Goal: Transaction & Acquisition: Purchase product/service

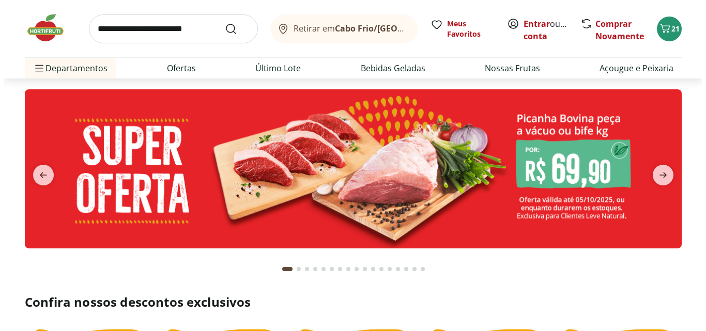
scroll to position [28, 0]
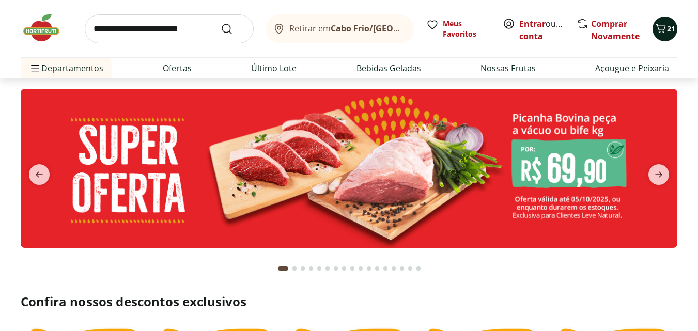
click at [670, 26] on span "21" at bounding box center [671, 29] width 8 height 10
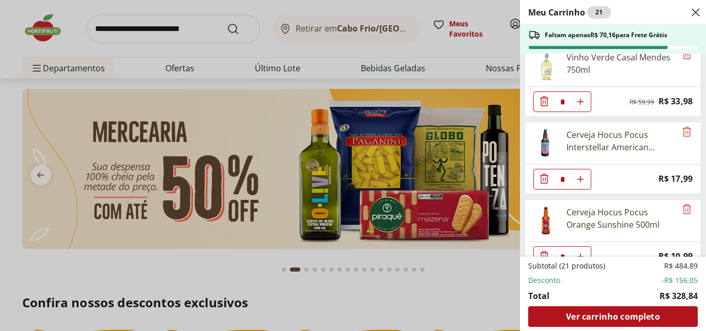
scroll to position [0, 0]
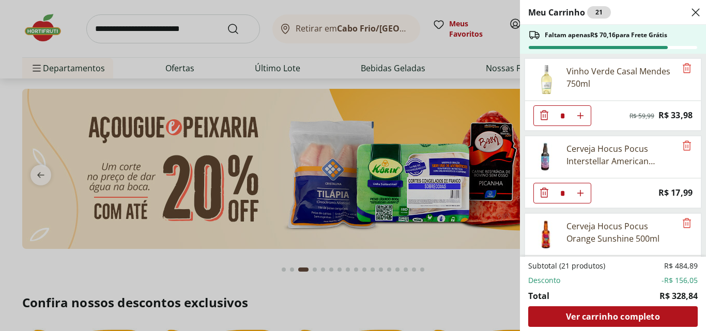
click at [543, 116] on icon "Diminuir Quantidade" at bounding box center [544, 115] width 8 height 10
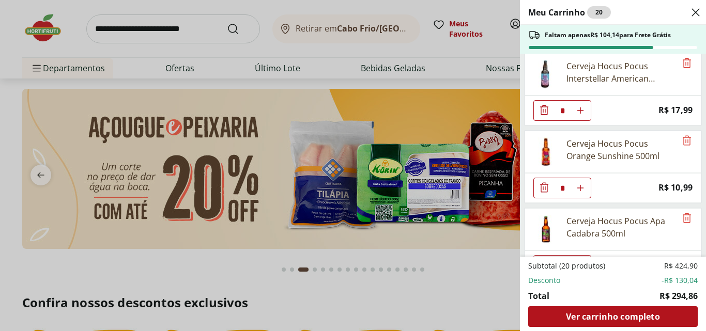
scroll to position [6, 0]
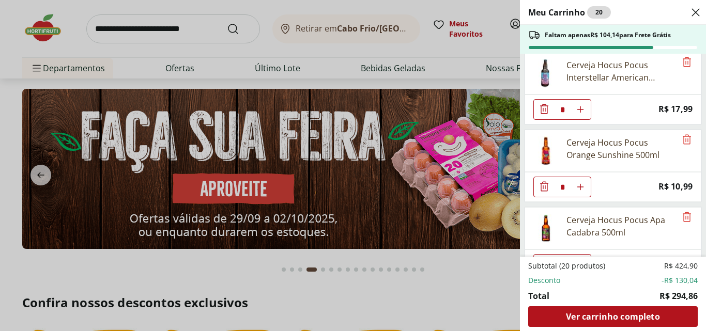
click at [541, 109] on icon "Diminuir Quantidade" at bounding box center [544, 109] width 12 height 12
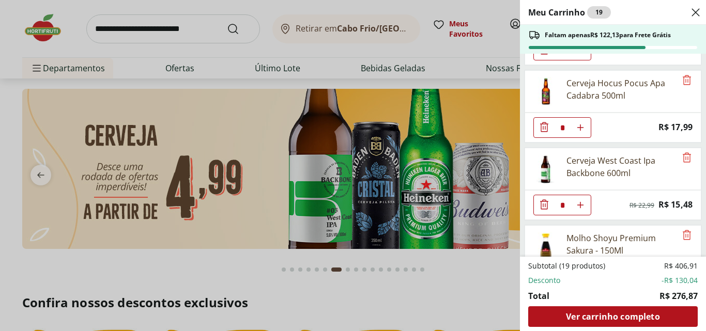
scroll to position [68, 0]
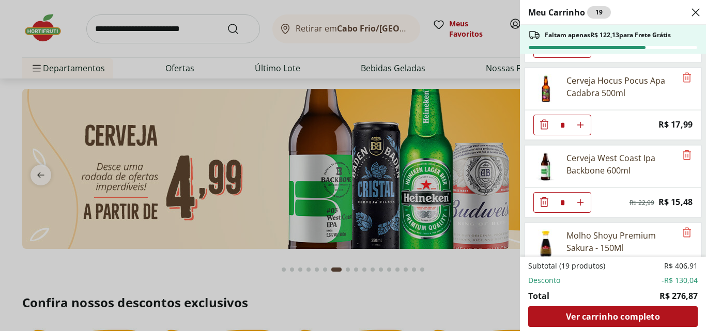
click at [540, 204] on icon "Diminuir Quantidade" at bounding box center [544, 202] width 12 height 12
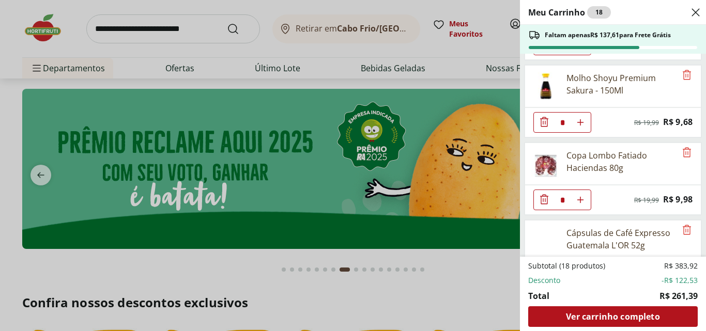
scroll to position [167, 0]
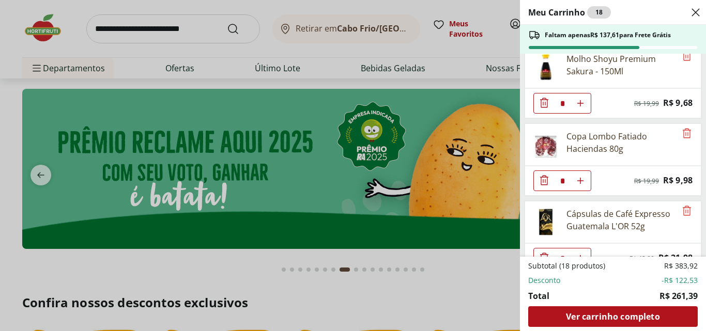
click at [540, 178] on icon "Diminuir Quantidade" at bounding box center [544, 180] width 12 height 12
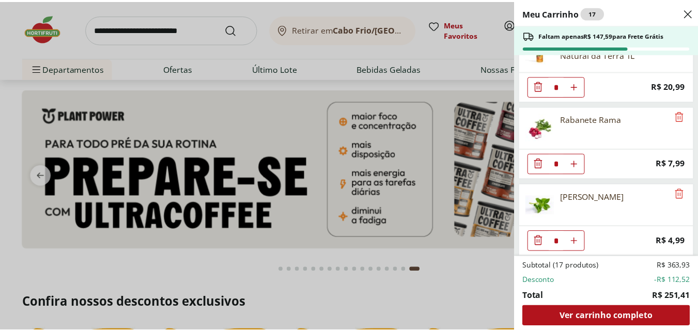
scroll to position [1118, 0]
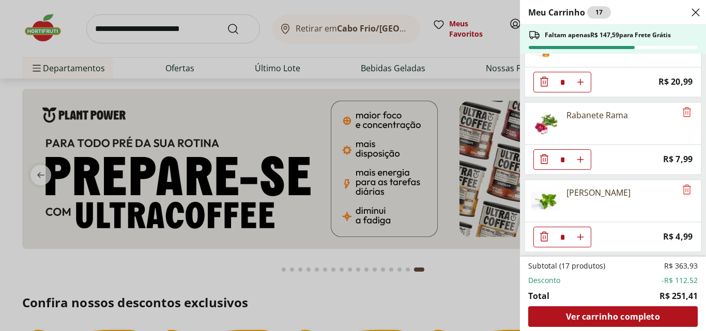
click at [458, 266] on div "Meu Carrinho 17 Faltam apenas R$ 147,59 para Frete Grátis Cerveja Hocus Pocus O…" at bounding box center [353, 165] width 706 height 331
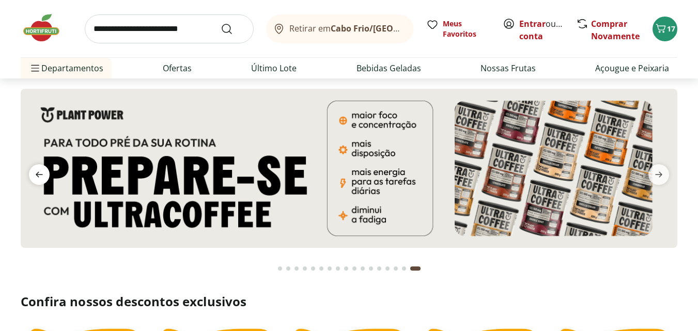
click at [35, 170] on icon "previous" at bounding box center [39, 174] width 12 height 12
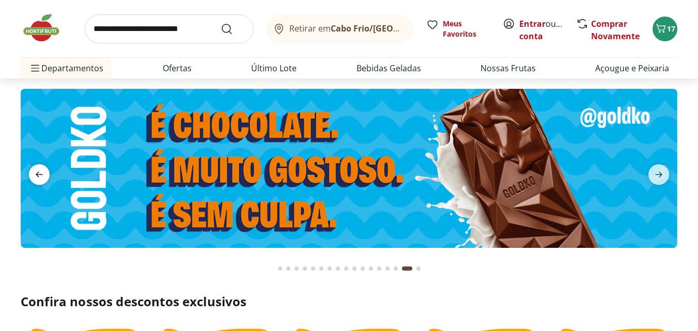
click at [39, 171] on icon "previous" at bounding box center [39, 174] width 12 height 12
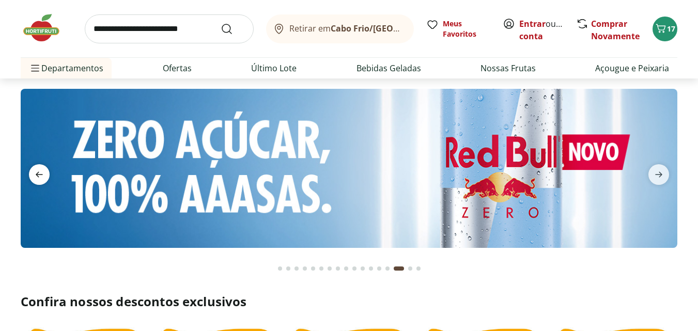
click at [39, 171] on icon "previous" at bounding box center [39, 174] width 12 height 12
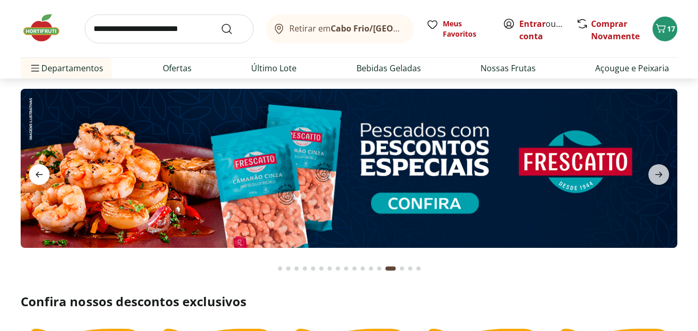
click at [39, 171] on icon "previous" at bounding box center [39, 174] width 12 height 12
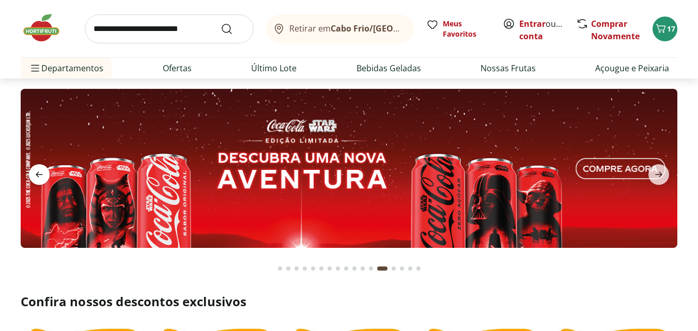
click at [39, 171] on icon "previous" at bounding box center [39, 174] width 12 height 12
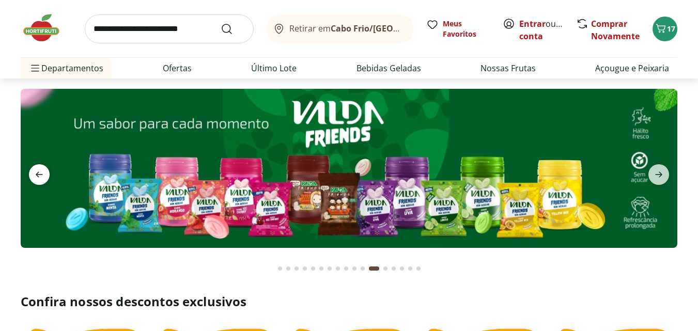
click at [39, 171] on icon "previous" at bounding box center [39, 174] width 12 height 12
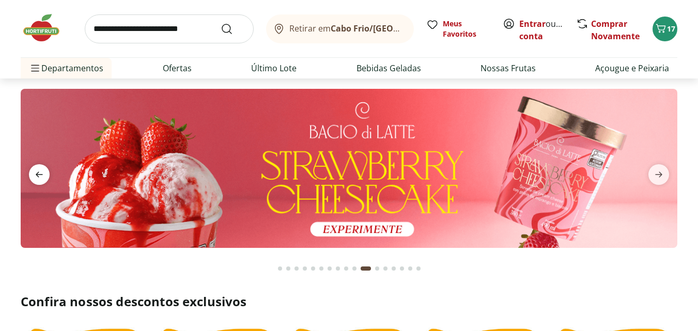
click at [39, 171] on icon "previous" at bounding box center [39, 174] width 12 height 12
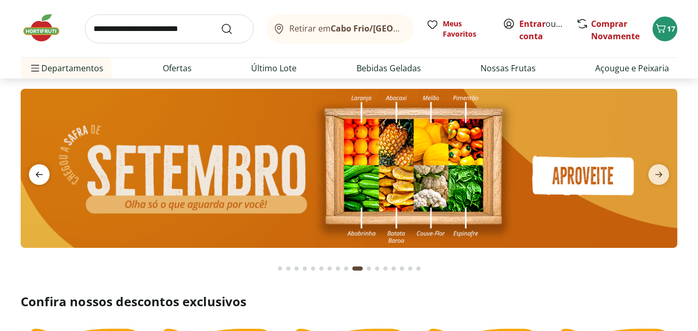
click at [39, 171] on icon "previous" at bounding box center [39, 174] width 12 height 12
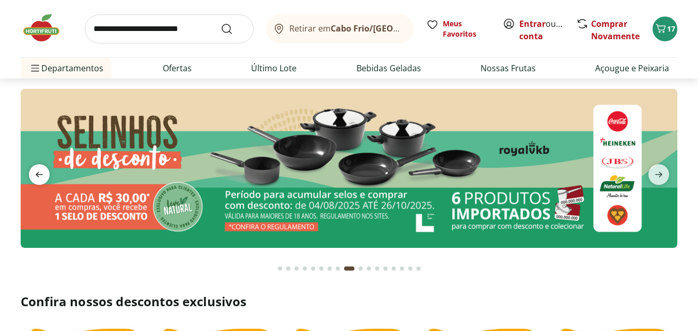
click at [39, 171] on icon "previous" at bounding box center [39, 174] width 12 height 12
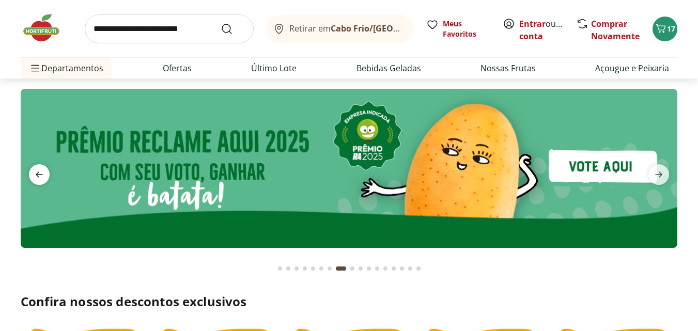
click at [39, 171] on icon "previous" at bounding box center [39, 174] width 12 height 12
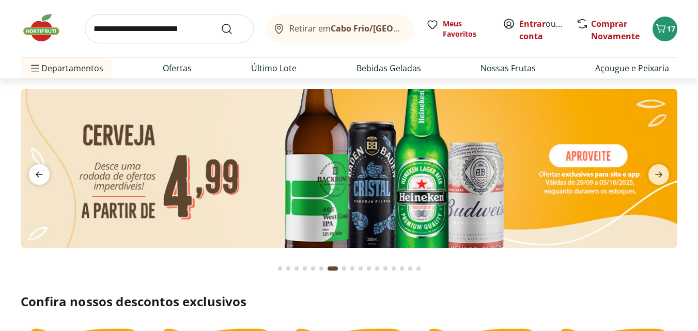
click at [39, 171] on icon "previous" at bounding box center [39, 174] width 12 height 12
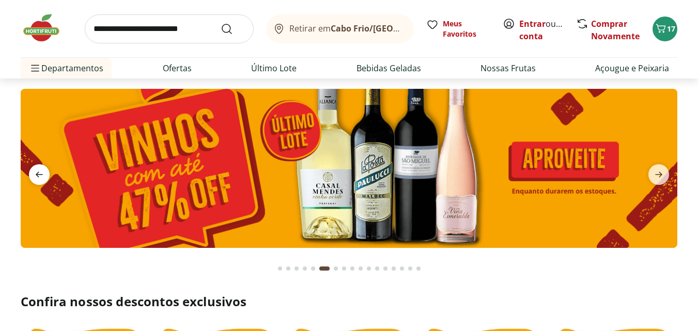
click at [39, 171] on icon "previous" at bounding box center [39, 174] width 12 height 12
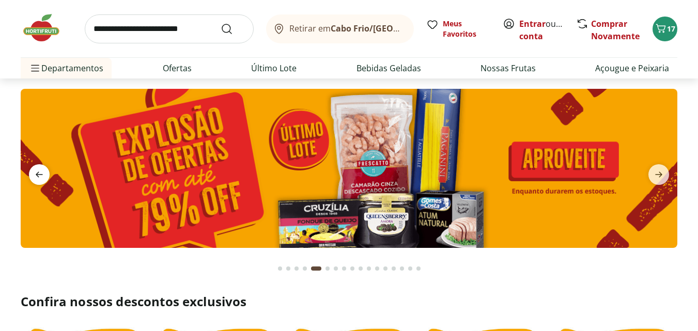
click at [39, 171] on icon "previous" at bounding box center [39, 174] width 12 height 12
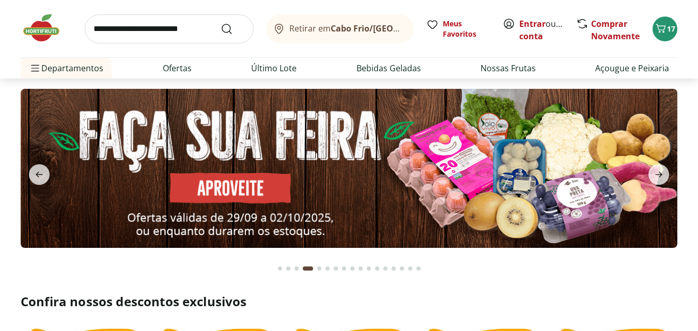
click at [192, 151] on img at bounding box center [349, 168] width 657 height 159
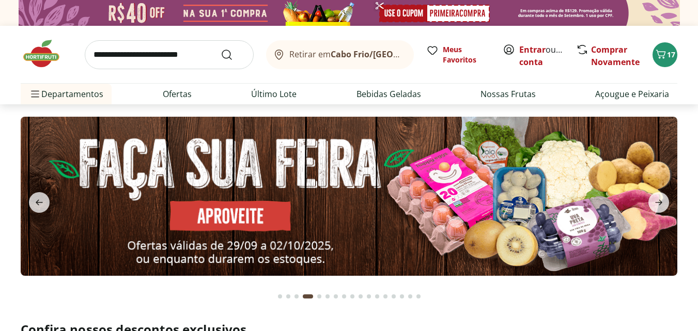
select select "**********"
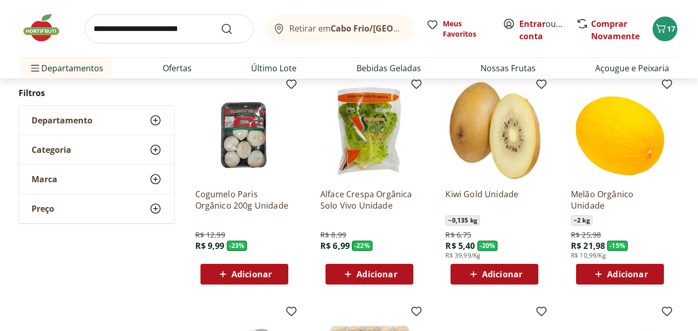
scroll to position [327, 0]
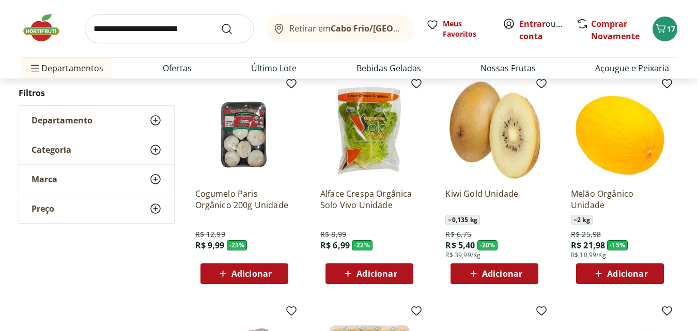
click at [241, 272] on span "Adicionar" at bounding box center [251, 274] width 40 height 8
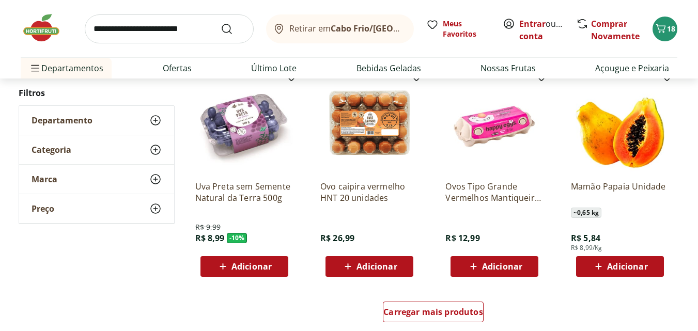
scroll to position [623, 0]
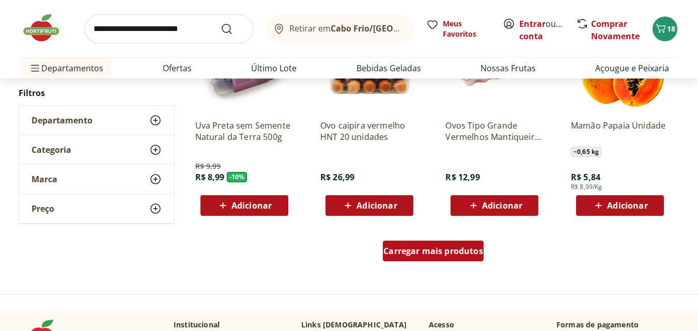
click at [428, 249] on span "Carregar mais produtos" at bounding box center [433, 251] width 100 height 8
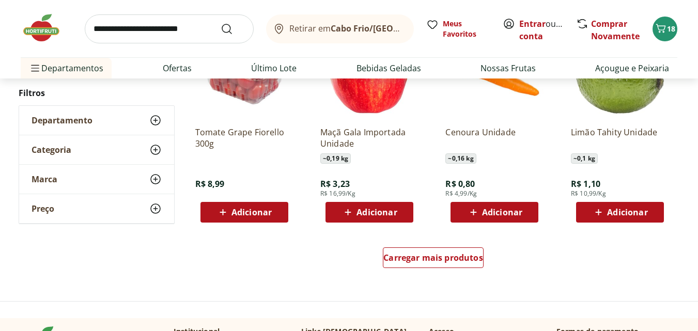
scroll to position [1290, 0]
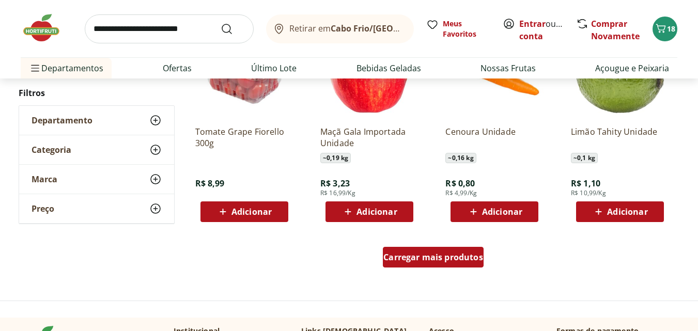
click at [390, 256] on span "Carregar mais produtos" at bounding box center [433, 257] width 100 height 8
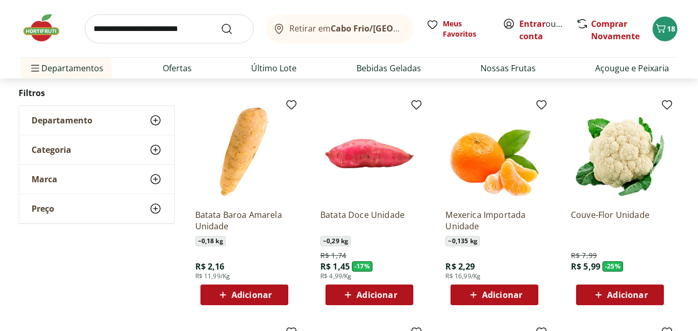
scroll to position [1654, 0]
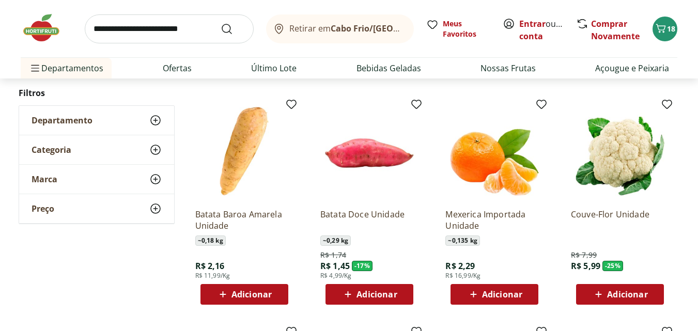
click at [624, 299] on span "Adicionar" at bounding box center [627, 294] width 40 height 8
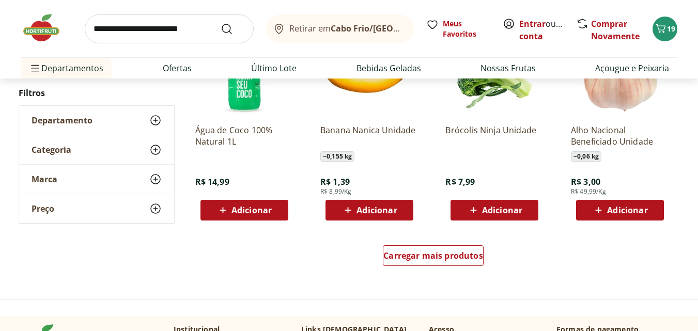
scroll to position [2008, 0]
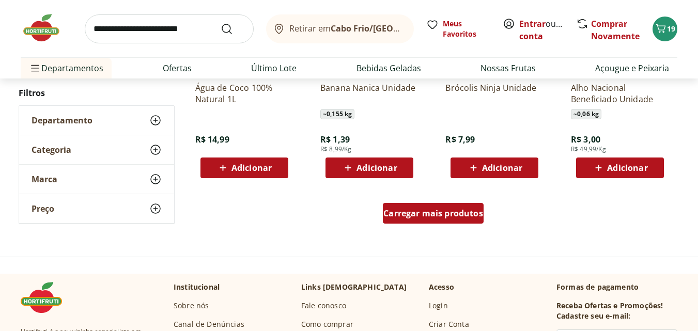
click at [461, 210] on span "Carregar mais produtos" at bounding box center [433, 213] width 100 height 8
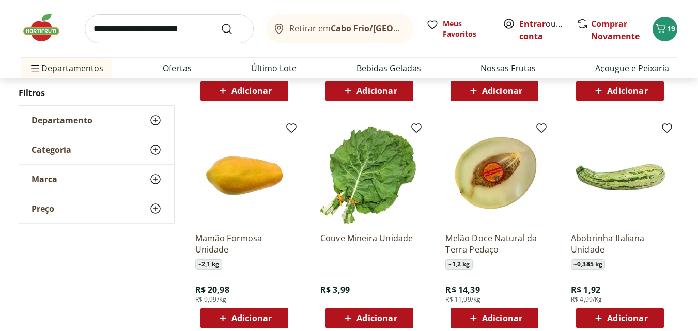
scroll to position [2331, 0]
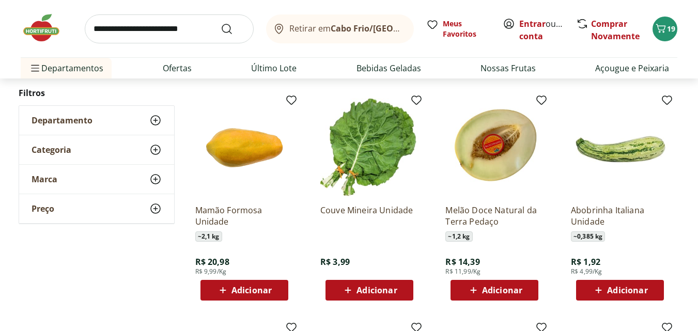
click at [385, 287] on span "Adicionar" at bounding box center [376, 290] width 40 height 8
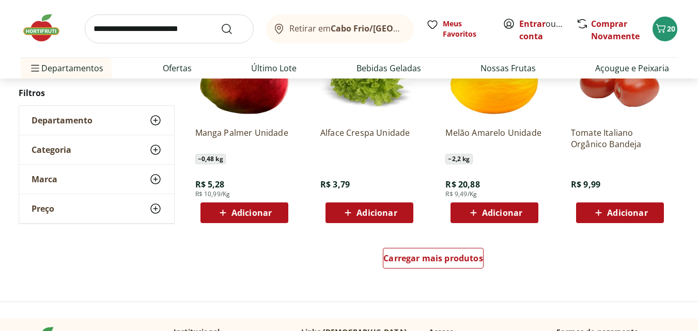
scroll to position [2637, 0]
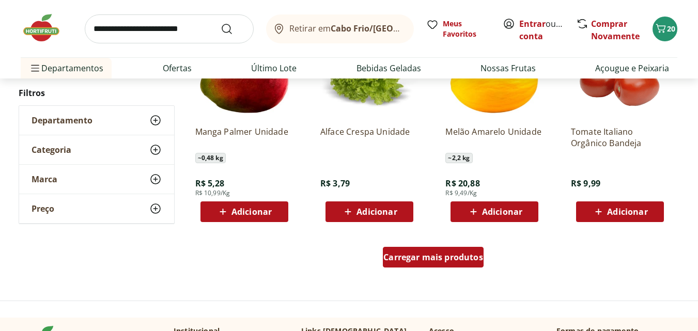
click at [396, 253] on span "Carregar mais produtos" at bounding box center [433, 257] width 100 height 8
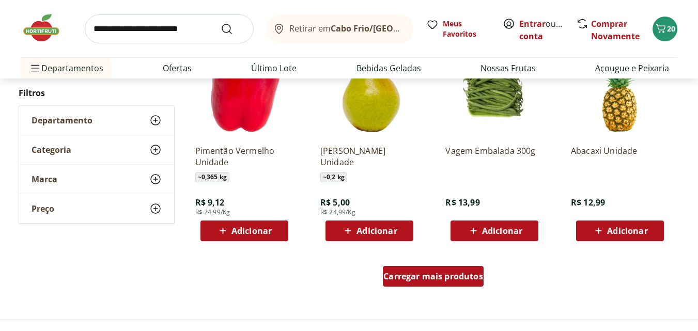
scroll to position [3295, 0]
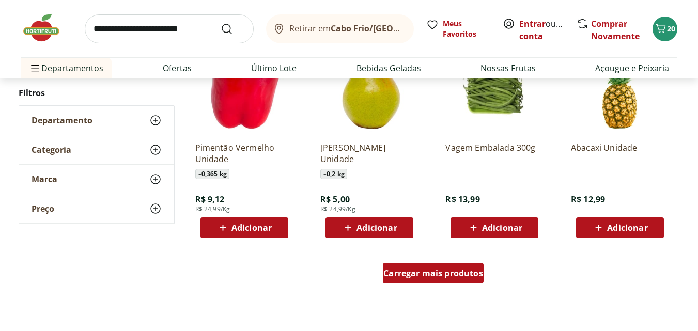
click at [412, 281] on div "Carregar mais produtos" at bounding box center [433, 273] width 101 height 21
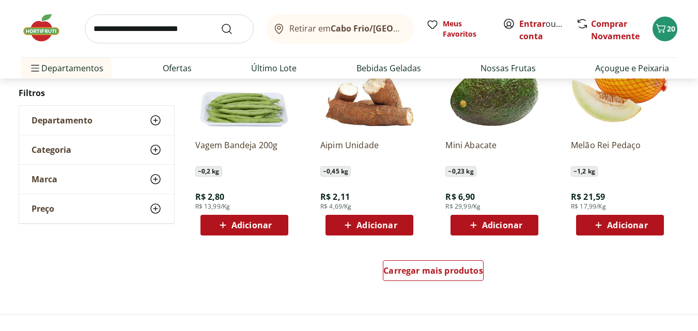
scroll to position [3972, 0]
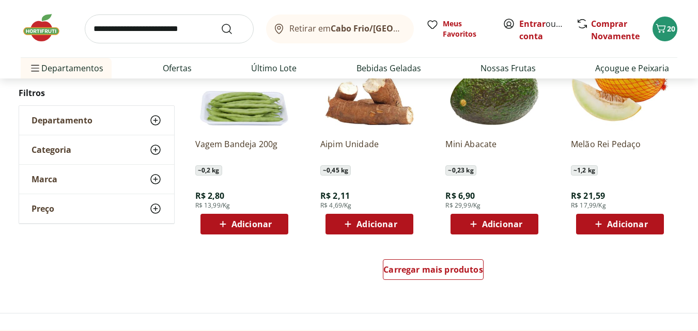
click at [488, 220] on span "Adicionar" at bounding box center [502, 224] width 40 height 8
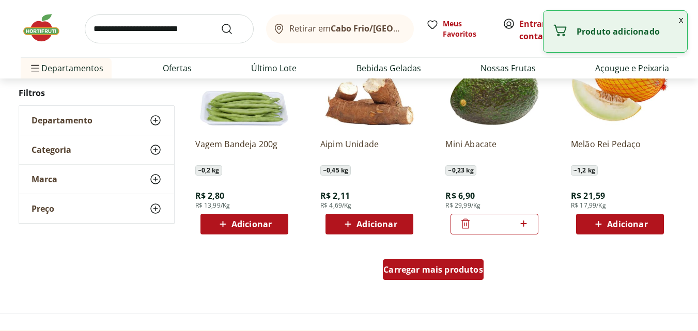
click at [435, 261] on div "Carregar mais produtos" at bounding box center [433, 269] width 101 height 21
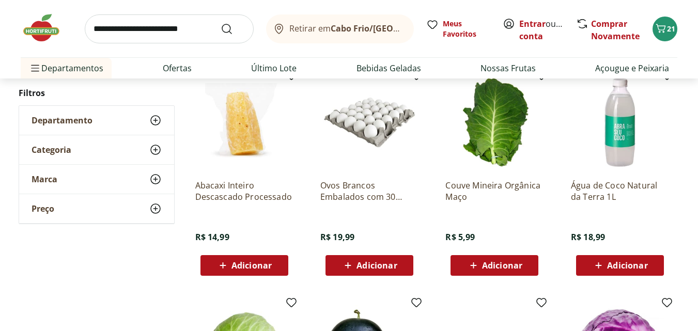
scroll to position [4150, 0]
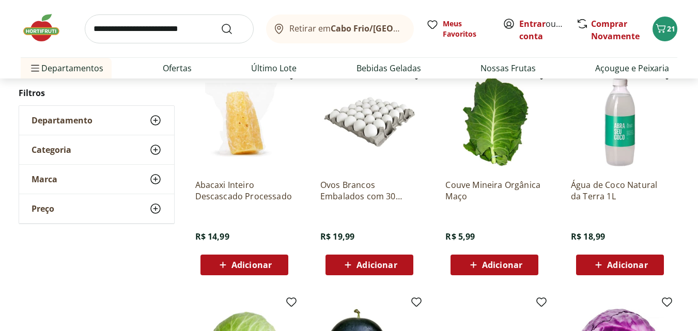
click at [484, 265] on span "Adicionar" at bounding box center [502, 265] width 40 height 8
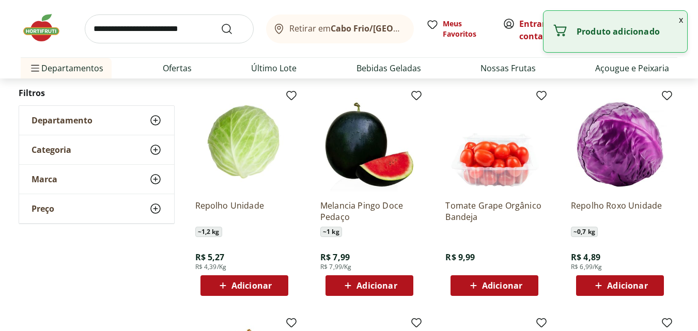
scroll to position [4358, 0]
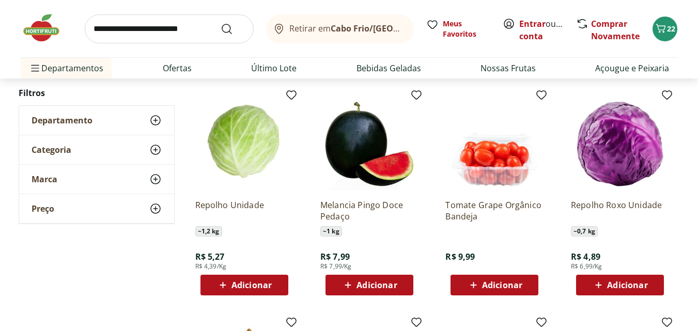
click at [377, 282] on span "Adicionar" at bounding box center [376, 285] width 40 height 8
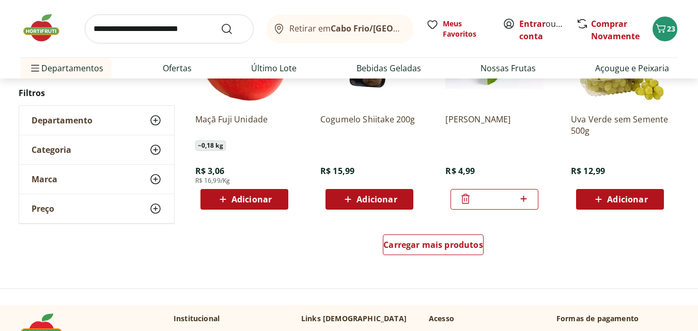
scroll to position [4672, 0]
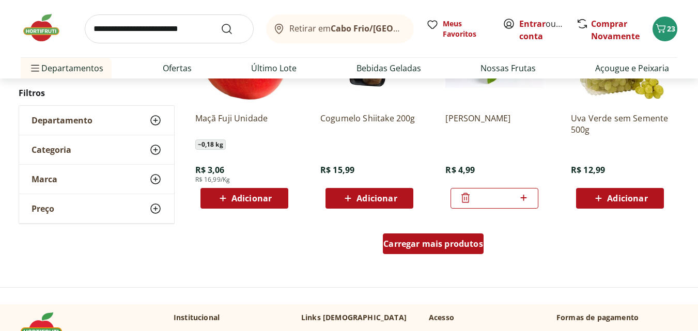
click at [413, 244] on span "Carregar mais produtos" at bounding box center [433, 244] width 100 height 8
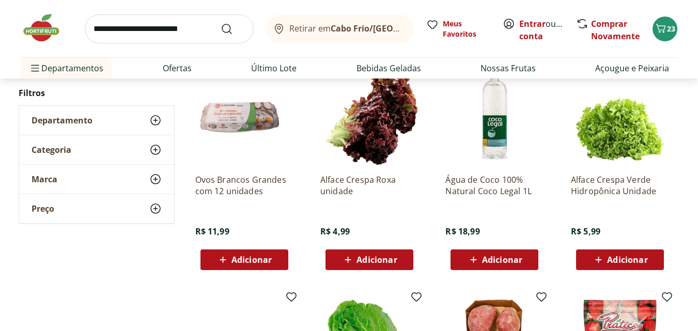
scroll to position [4830, 0]
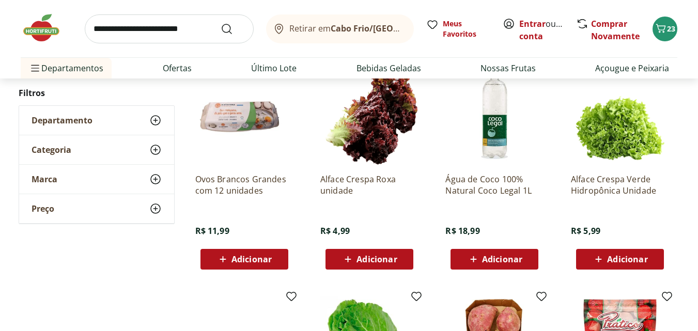
click at [378, 253] on div "Adicionar" at bounding box center [369, 259] width 71 height 19
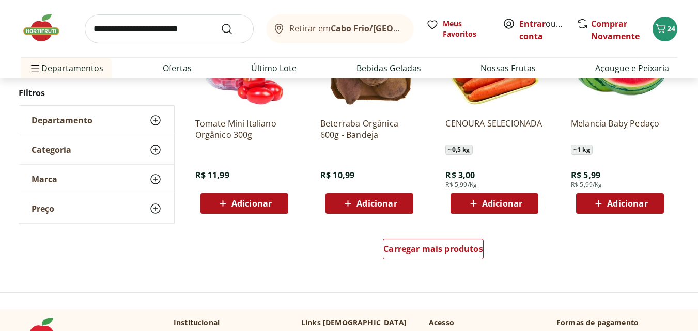
scroll to position [5341, 0]
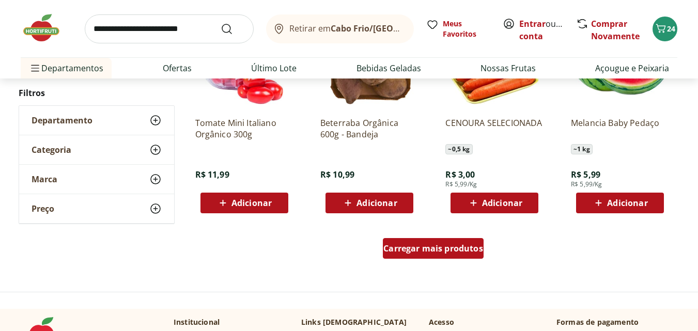
click at [421, 247] on span "Carregar mais produtos" at bounding box center [433, 248] width 100 height 8
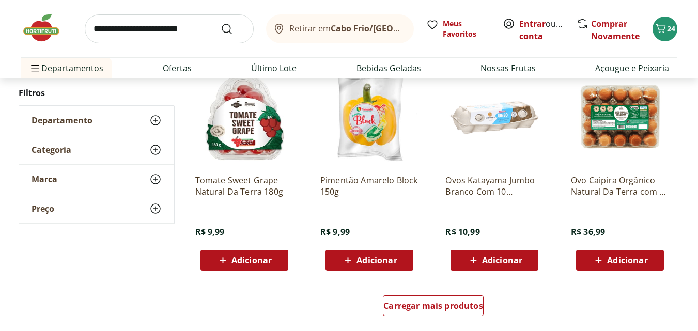
scroll to position [6006, 0]
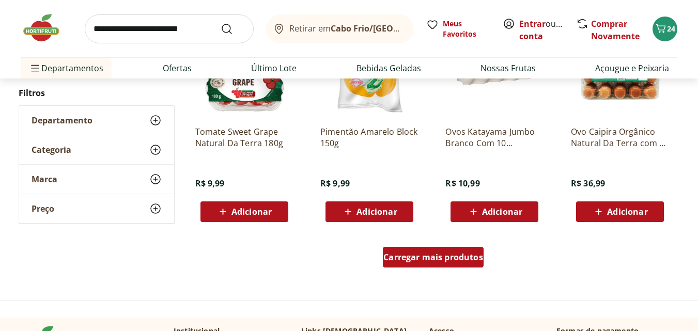
click at [428, 256] on span "Carregar mais produtos" at bounding box center [433, 257] width 100 height 8
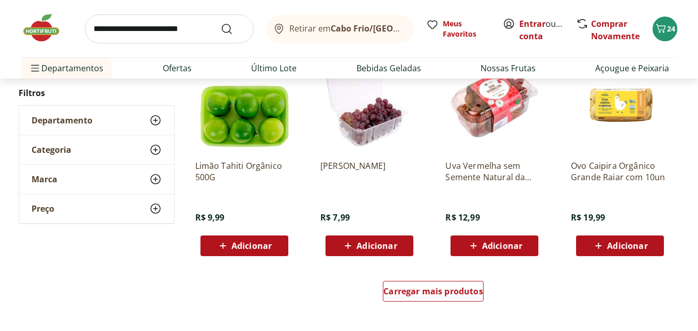
scroll to position [6646, 0]
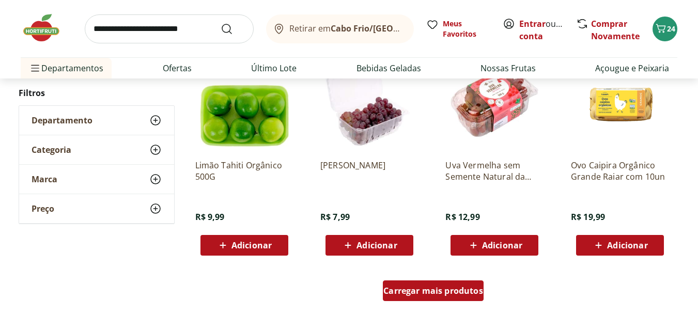
click at [436, 288] on span "Carregar mais produtos" at bounding box center [433, 291] width 100 height 8
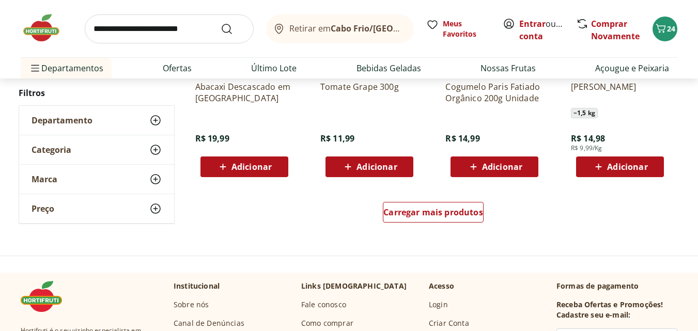
scroll to position [7399, 0]
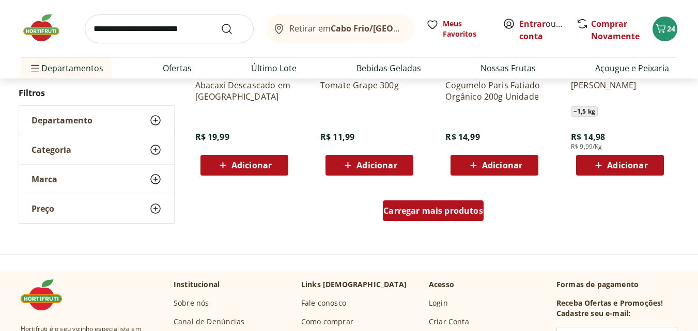
click at [426, 223] on link "Carregar mais produtos" at bounding box center [433, 212] width 101 height 25
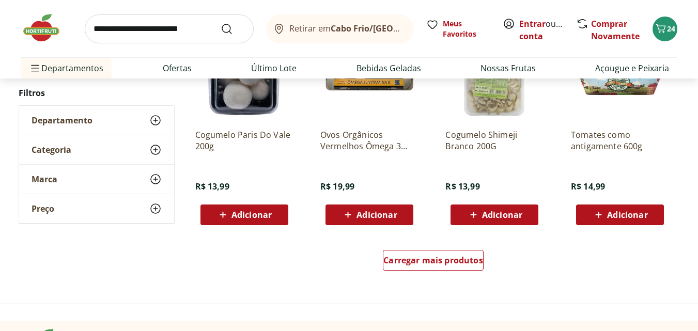
scroll to position [8024, 0]
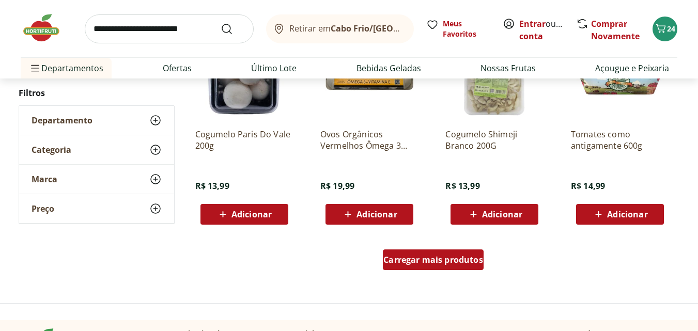
click at [429, 259] on span "Carregar mais produtos" at bounding box center [433, 260] width 100 height 8
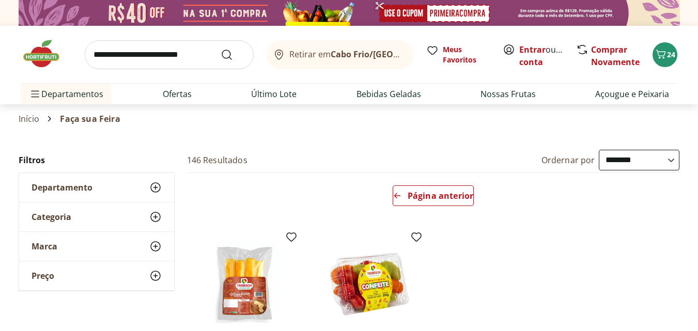
click at [168, 51] on input "search" at bounding box center [169, 54] width 169 height 29
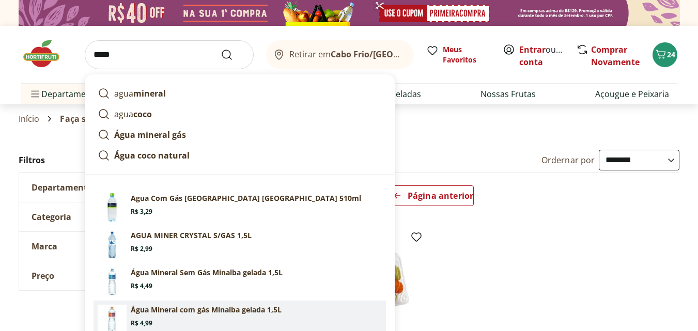
click at [198, 310] on p "Água Mineral com gás Minalba gelada 1,5L" at bounding box center [206, 310] width 151 height 10
type input "**********"
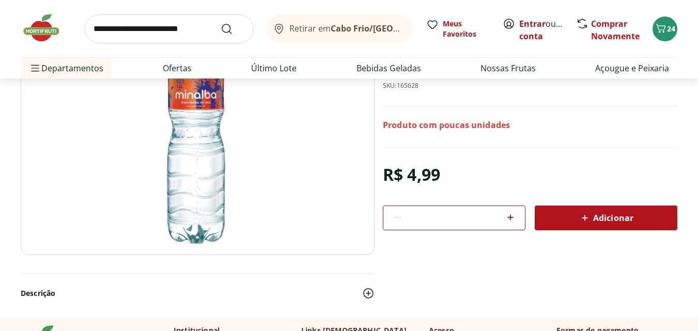
scroll to position [127, 0]
click at [585, 214] on icon at bounding box center [585, 217] width 12 height 12
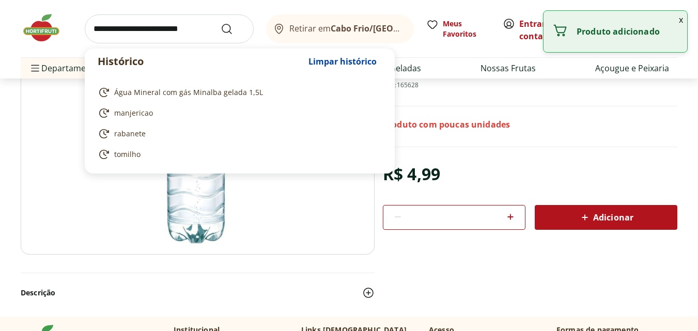
click at [187, 32] on input "search" at bounding box center [169, 28] width 169 height 29
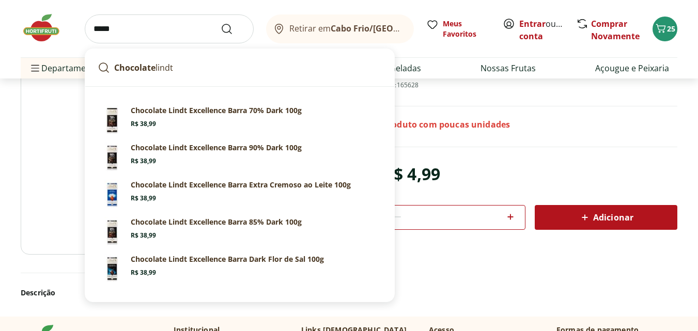
type input "*****"
click at [221, 23] on button "Submit Search" at bounding box center [233, 29] width 25 height 12
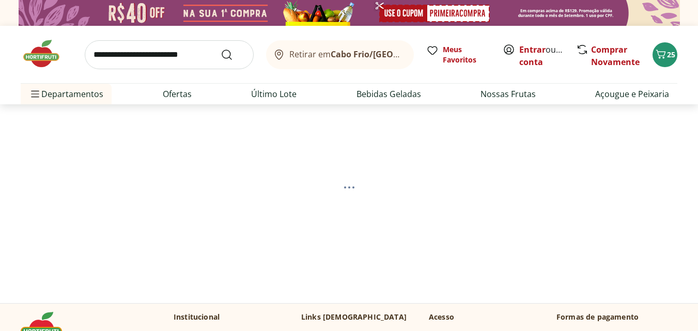
select select "**********"
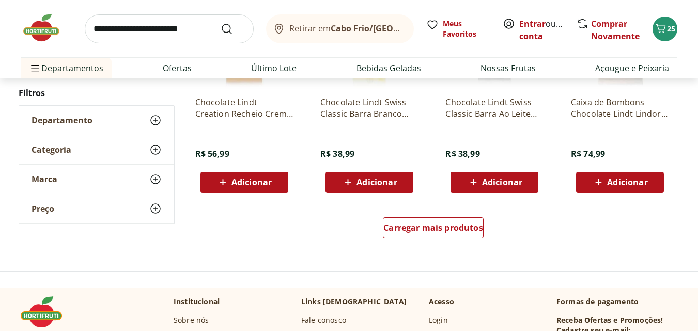
scroll to position [684, 0]
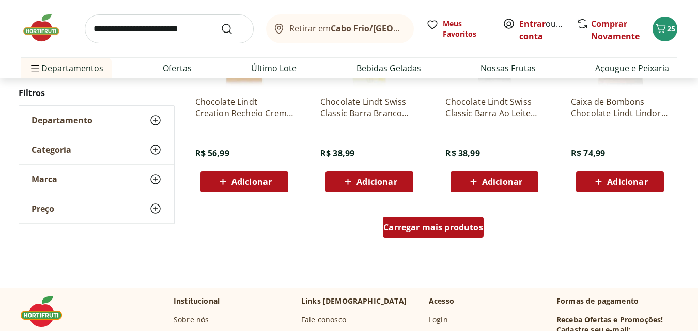
click at [463, 223] on span "Carregar mais produtos" at bounding box center [433, 227] width 100 height 8
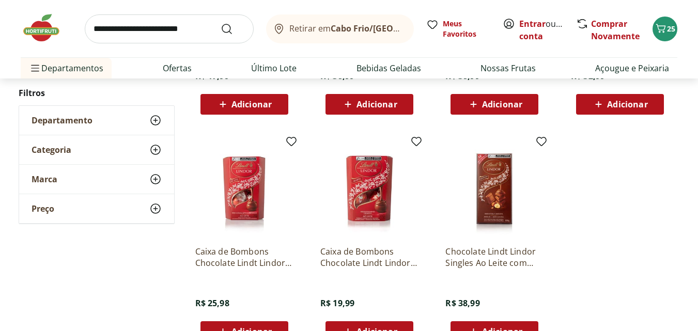
scroll to position [461, 0]
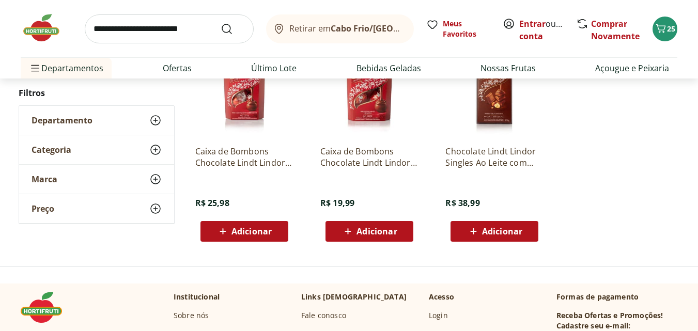
click at [147, 29] on input "search" at bounding box center [169, 28] width 169 height 29
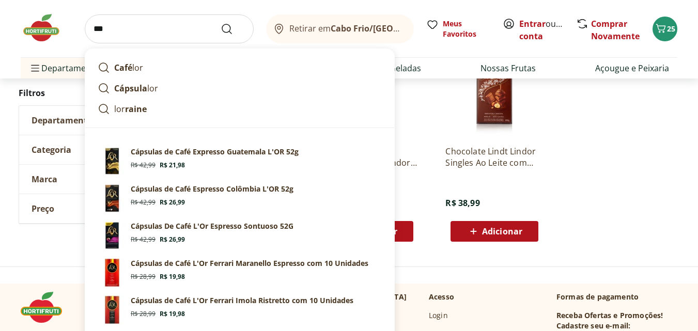
type input "***"
click at [221, 23] on button "Submit Search" at bounding box center [233, 29] width 25 height 12
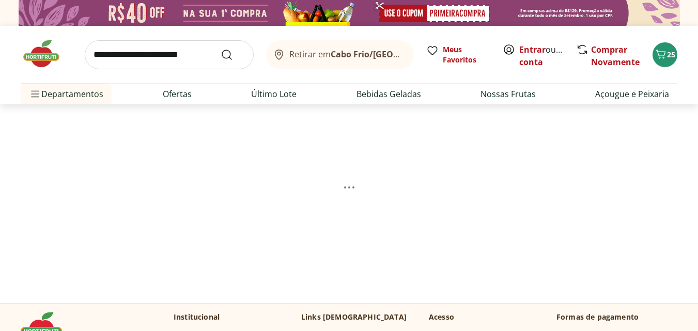
select select "**********"
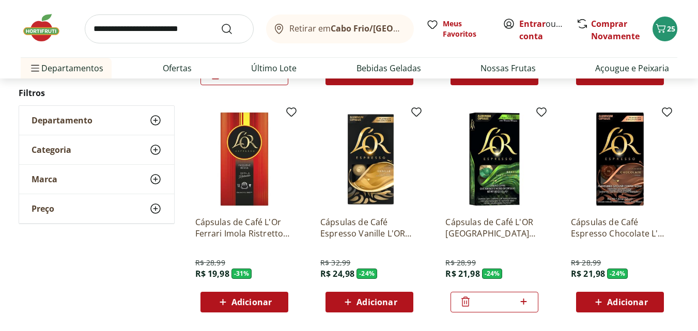
scroll to position [338, 0]
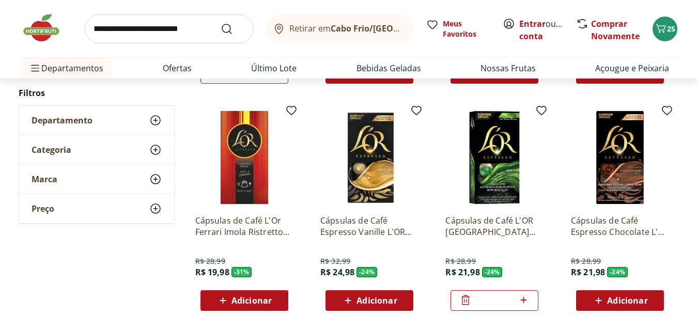
click at [236, 297] on span "Adicionar" at bounding box center [251, 301] width 40 height 8
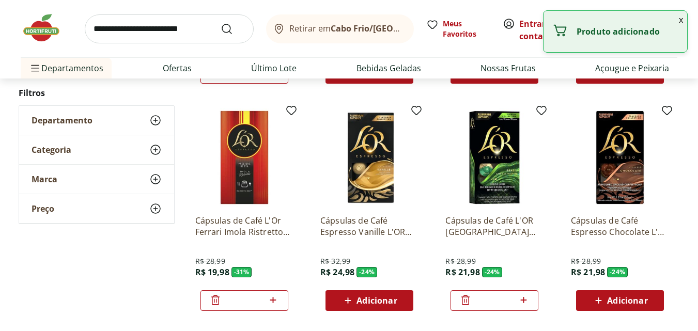
click at [249, 153] on img at bounding box center [244, 157] width 98 height 98
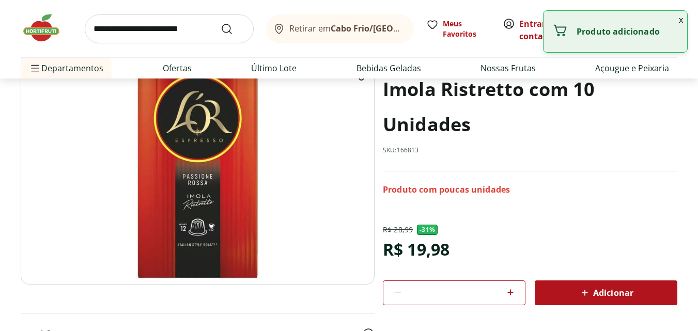
scroll to position [98, 0]
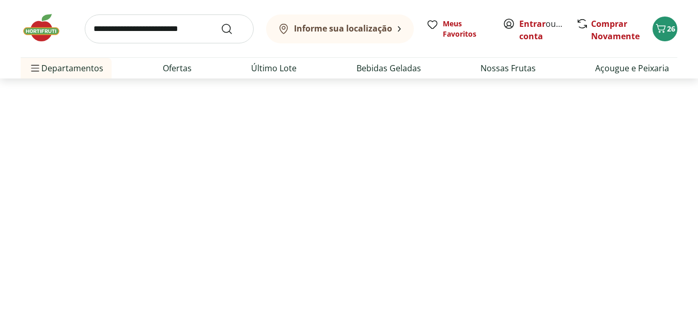
scroll to position [338, 0]
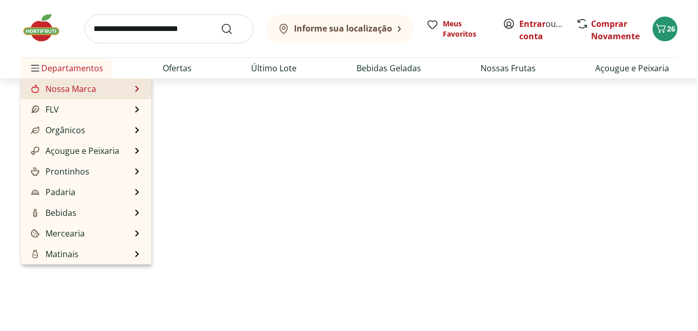
select select "**********"
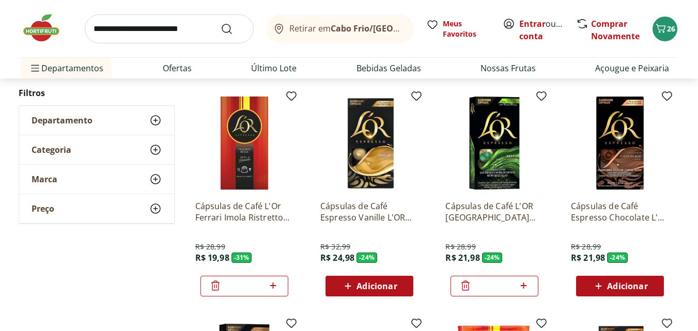
scroll to position [353, 0]
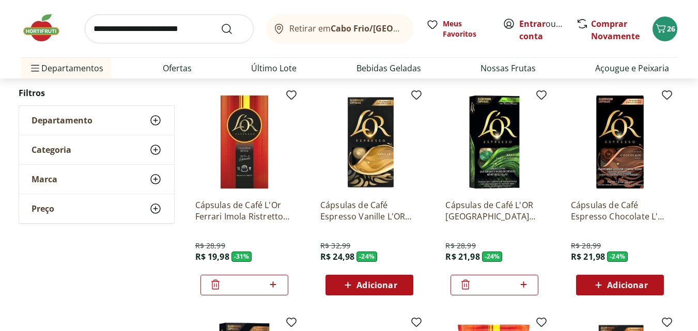
click at [507, 138] on img at bounding box center [494, 142] width 98 height 98
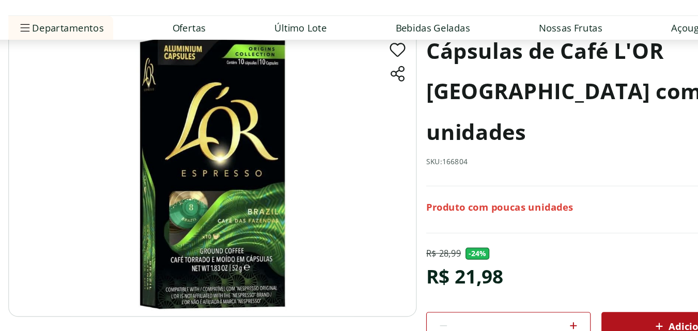
scroll to position [62, 0]
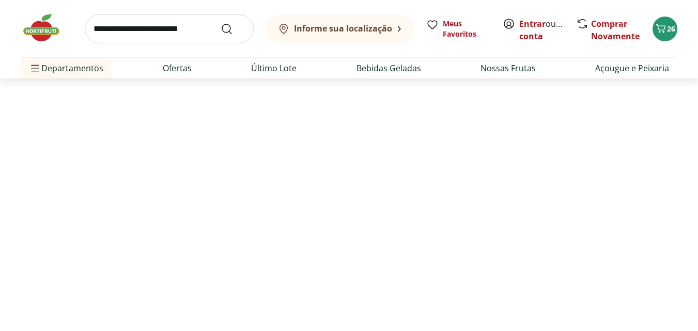
scroll to position [353, 0]
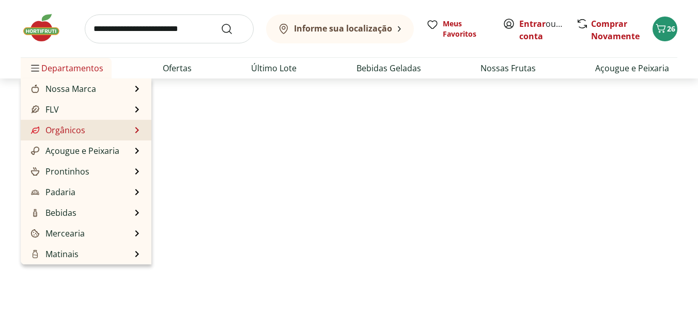
select select "**********"
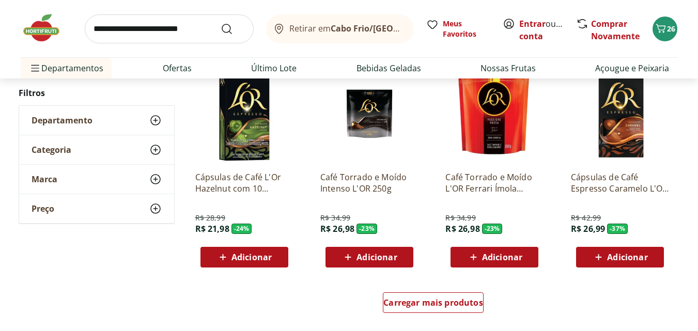
scroll to position [608, 0]
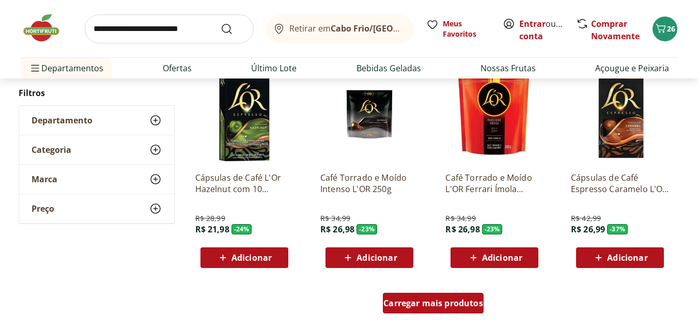
click at [416, 301] on span "Carregar mais produtos" at bounding box center [433, 303] width 100 height 8
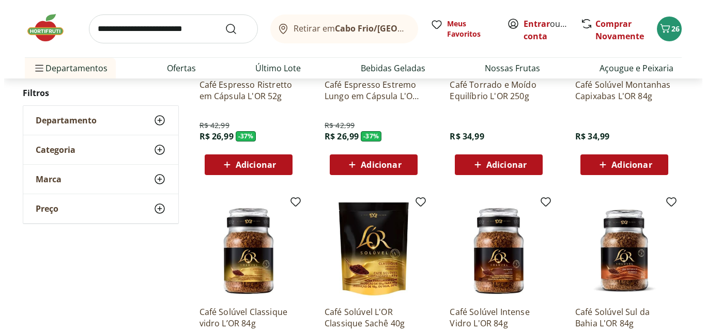
scroll to position [922, 0]
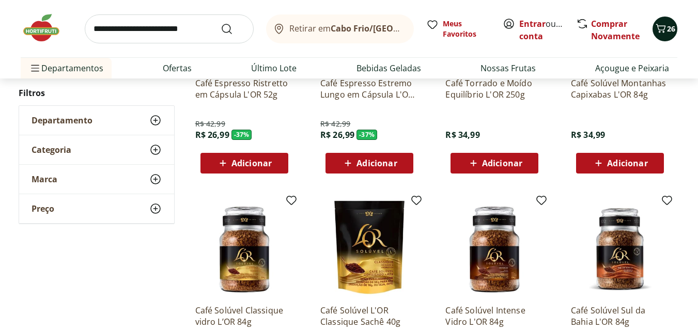
click at [663, 30] on icon "Carrinho" at bounding box center [661, 28] width 10 height 9
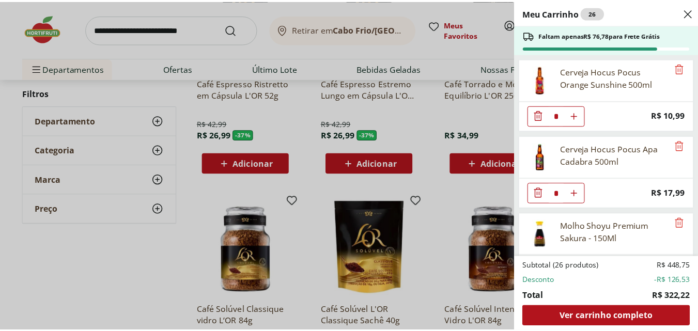
scroll to position [1, 0]
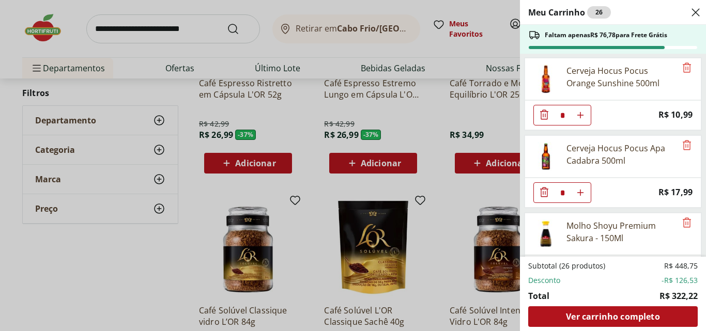
click at [41, 25] on div "Meu Carrinho 26 Faltam apenas R$ 76,78 para Frete Grátis Cerveja Hocus Pocus Or…" at bounding box center [353, 165] width 706 height 331
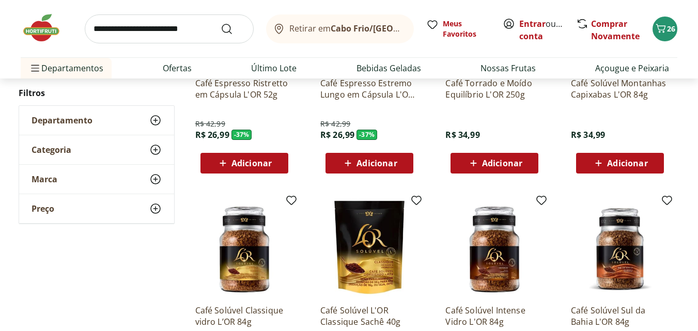
click at [41, 25] on img at bounding box center [47, 27] width 52 height 31
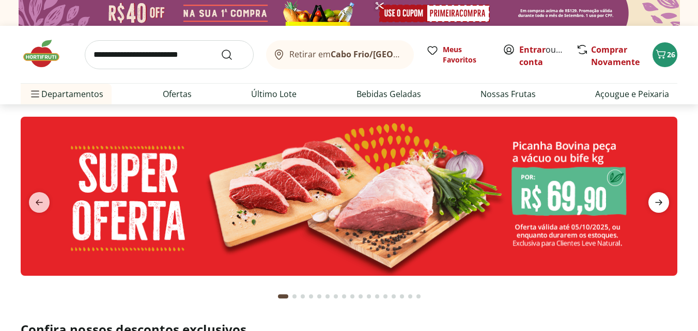
click at [659, 201] on icon "next" at bounding box center [658, 202] width 12 height 12
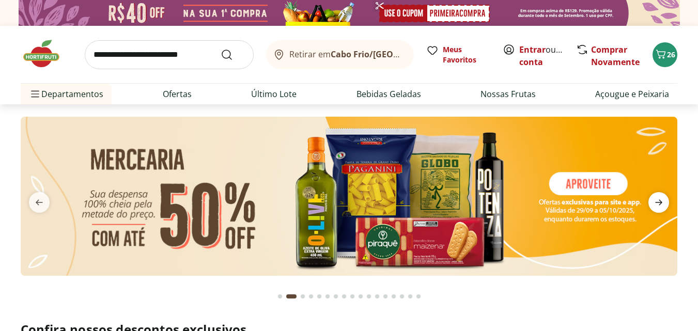
click at [659, 201] on icon "next" at bounding box center [658, 202] width 12 height 12
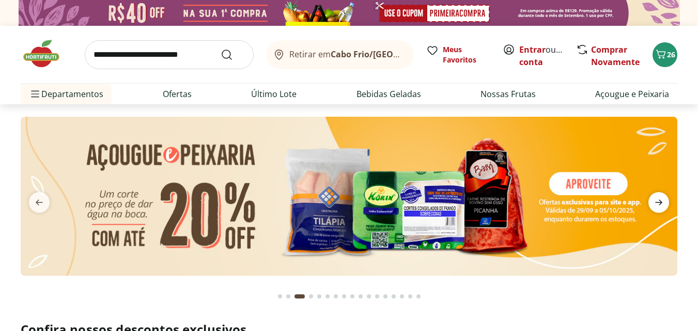
click at [659, 201] on icon "next" at bounding box center [658, 202] width 12 height 12
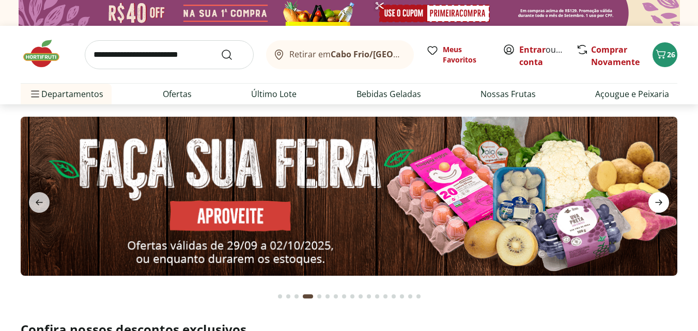
click at [659, 201] on icon "next" at bounding box center [658, 202] width 12 height 12
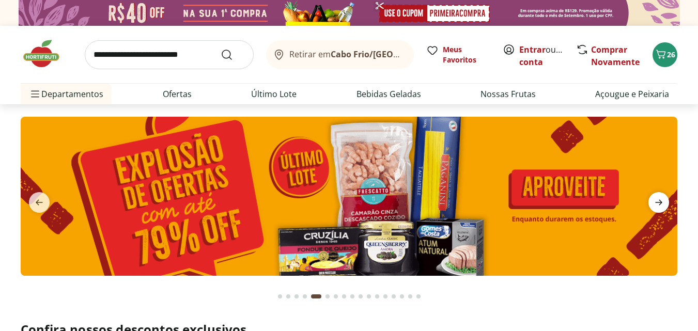
click at [659, 201] on icon "next" at bounding box center [658, 202] width 12 height 12
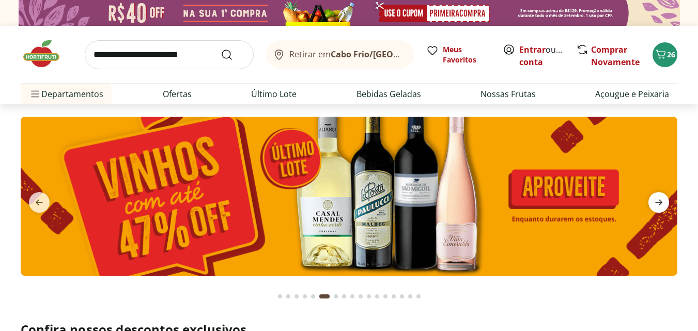
click at [659, 201] on icon "next" at bounding box center [658, 202] width 12 height 12
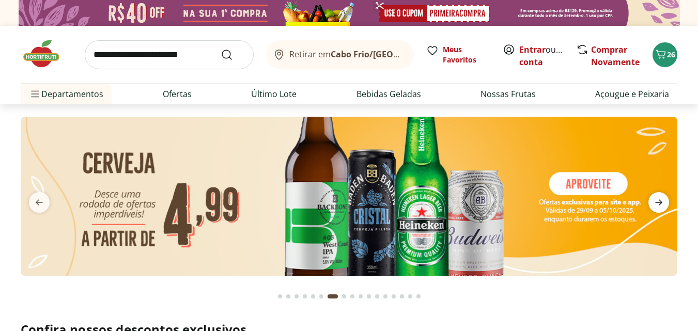
click at [659, 201] on icon "next" at bounding box center [658, 202] width 12 height 12
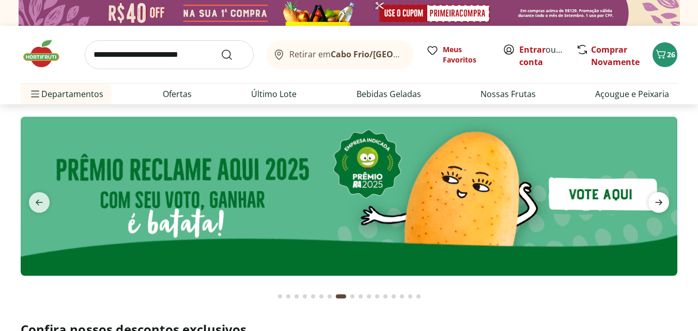
click at [659, 201] on icon "next" at bounding box center [658, 202] width 12 height 12
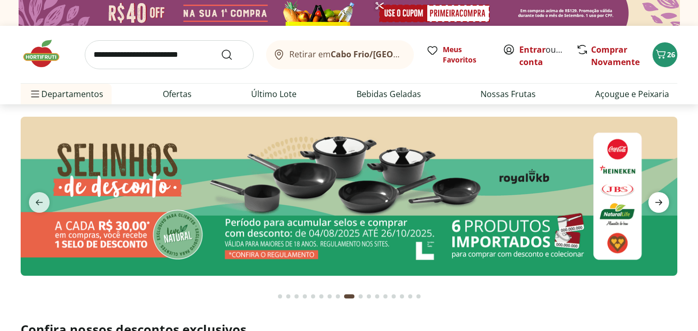
click at [659, 201] on icon "next" at bounding box center [658, 202] width 12 height 12
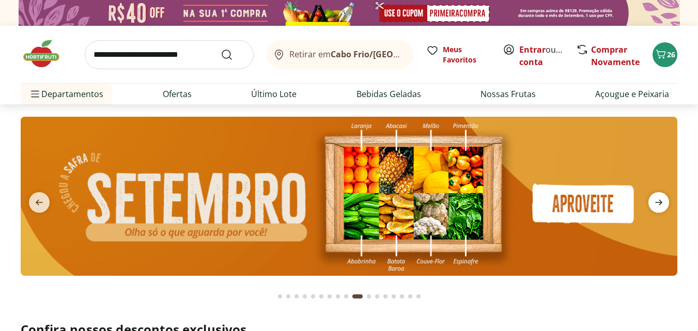
click at [659, 201] on icon "next" at bounding box center [658, 202] width 12 height 12
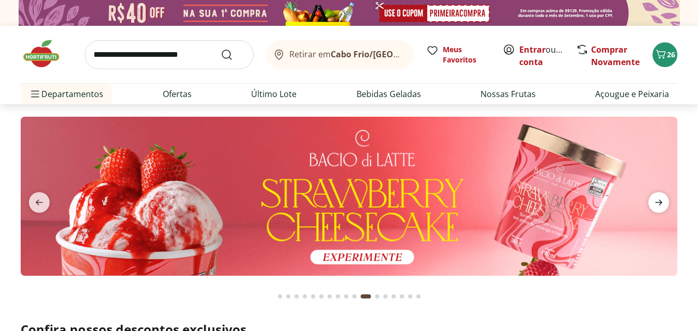
click at [659, 201] on icon "next" at bounding box center [658, 202] width 12 height 12
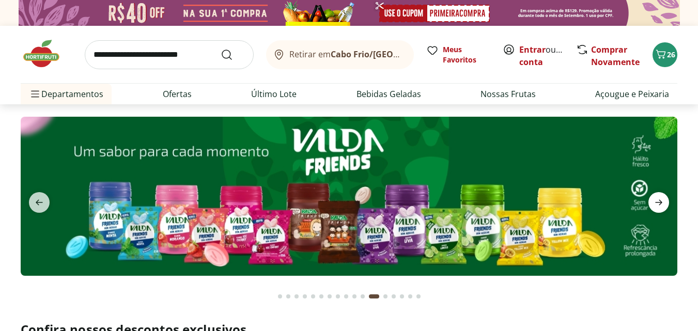
click at [659, 201] on icon "next" at bounding box center [658, 202] width 12 height 12
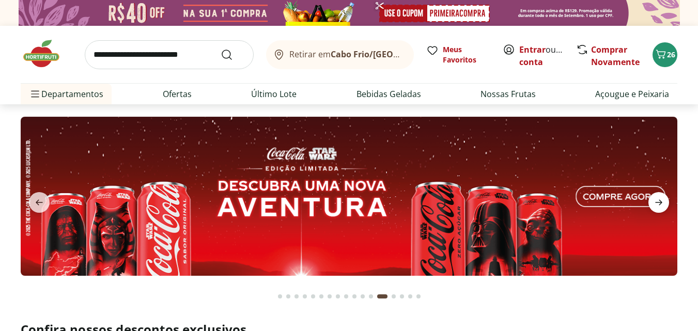
click at [659, 201] on icon "next" at bounding box center [658, 202] width 12 height 12
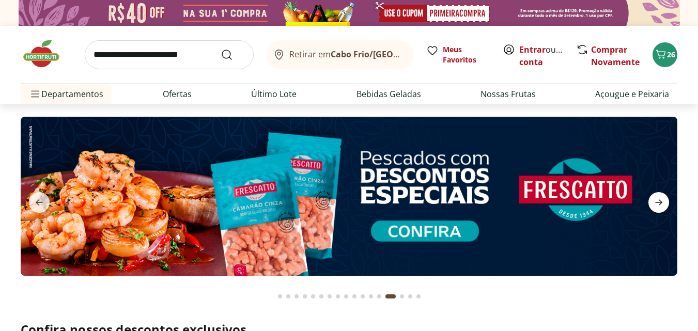
click at [659, 201] on icon "next" at bounding box center [658, 202] width 12 height 12
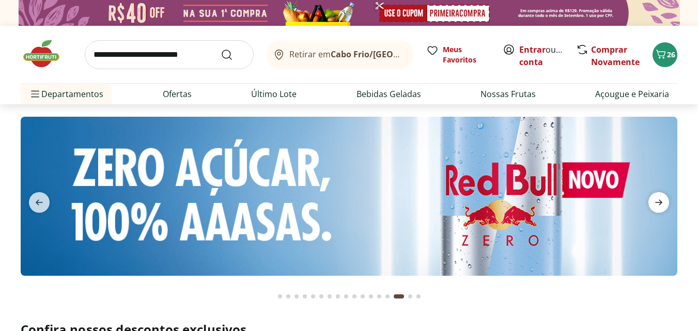
click at [659, 201] on icon "next" at bounding box center [658, 202] width 12 height 12
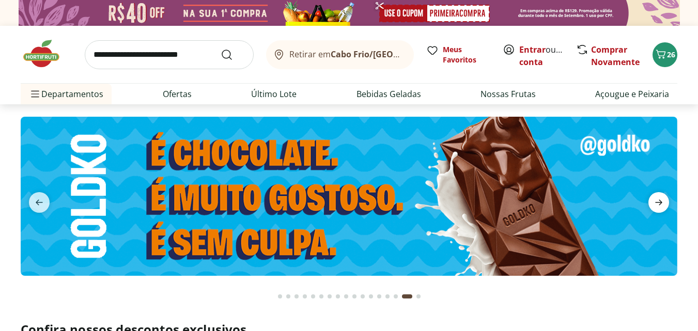
click at [659, 201] on icon "next" at bounding box center [658, 202] width 12 height 12
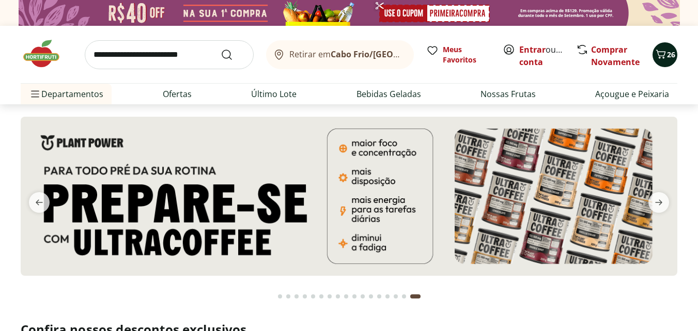
click at [661, 53] on icon "Carrinho" at bounding box center [661, 54] width 12 height 12
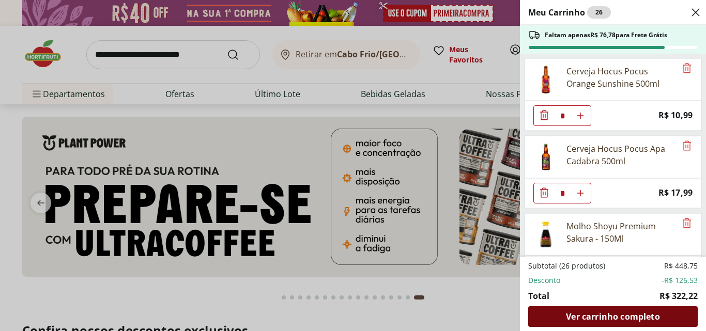
click at [595, 320] on span "Ver carrinho completo" at bounding box center [613, 317] width 94 height 8
